Goal: Task Accomplishment & Management: Manage account settings

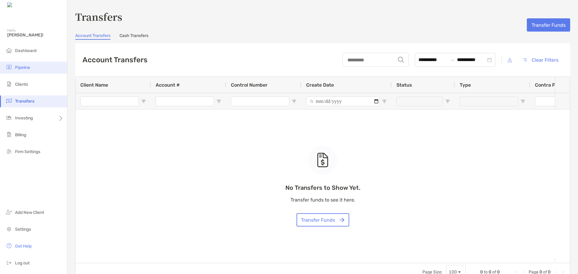
click at [26, 66] on span "Pipeline" at bounding box center [22, 67] width 15 height 5
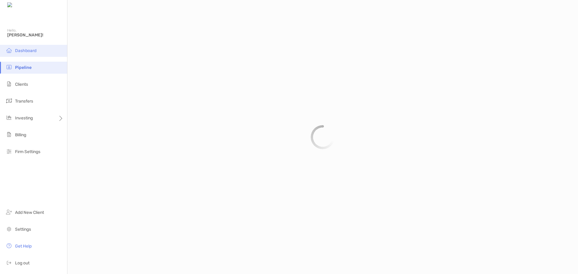
click at [28, 49] on span "Dashboard" at bounding box center [25, 50] width 21 height 5
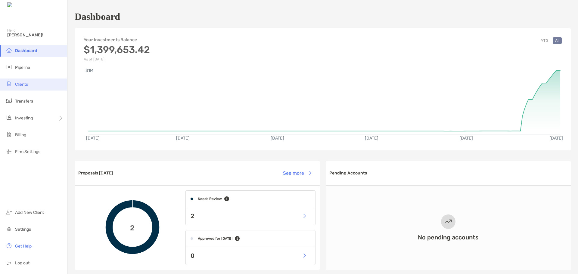
click at [18, 82] on span "Clients" at bounding box center [21, 84] width 13 height 5
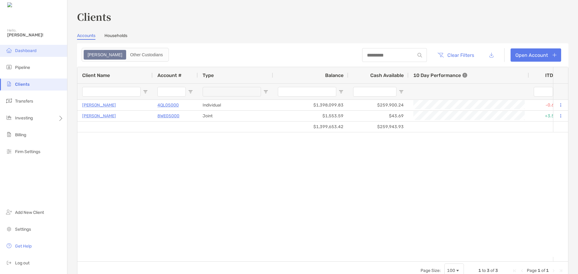
click at [39, 50] on li "Dashboard" at bounding box center [33, 51] width 67 height 12
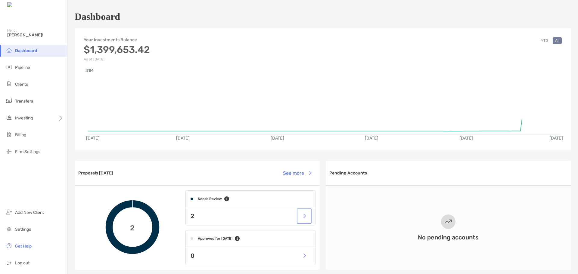
click at [303, 218] on button "button" at bounding box center [304, 216] width 12 height 13
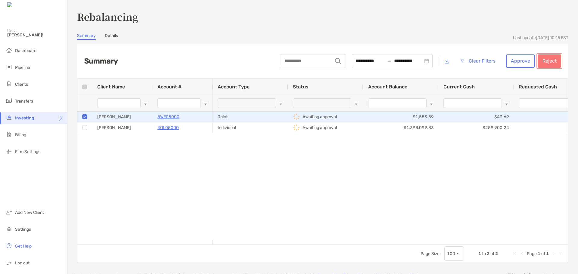
click at [543, 60] on button "Reject" at bounding box center [549, 60] width 23 height 13
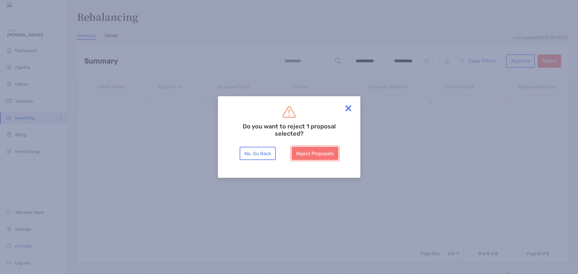
click at [324, 150] on button "Reject Proposals" at bounding box center [315, 153] width 47 height 13
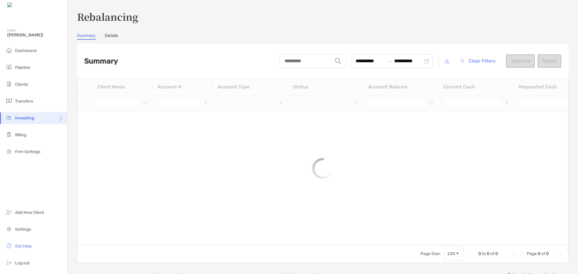
type input "**********"
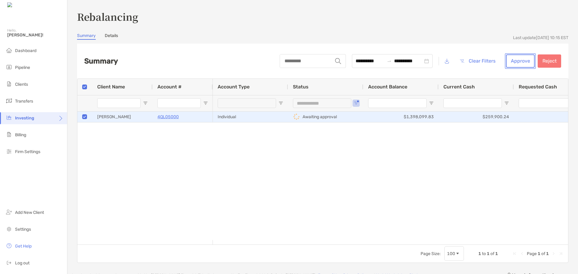
click at [516, 62] on button "Approve" at bounding box center [520, 60] width 29 height 13
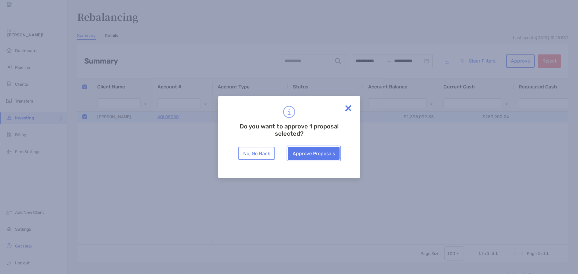
click at [312, 156] on button "Approve Proposals" at bounding box center [314, 153] width 52 height 13
